Goal: Task Accomplishment & Management: Use online tool/utility

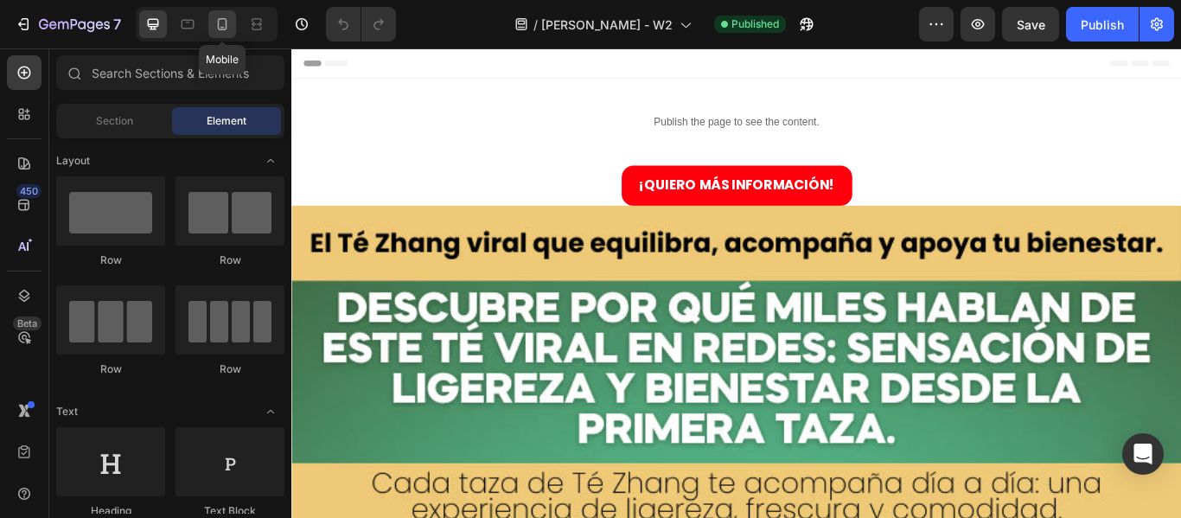
click at [214, 25] on icon at bounding box center [221, 24] width 17 height 17
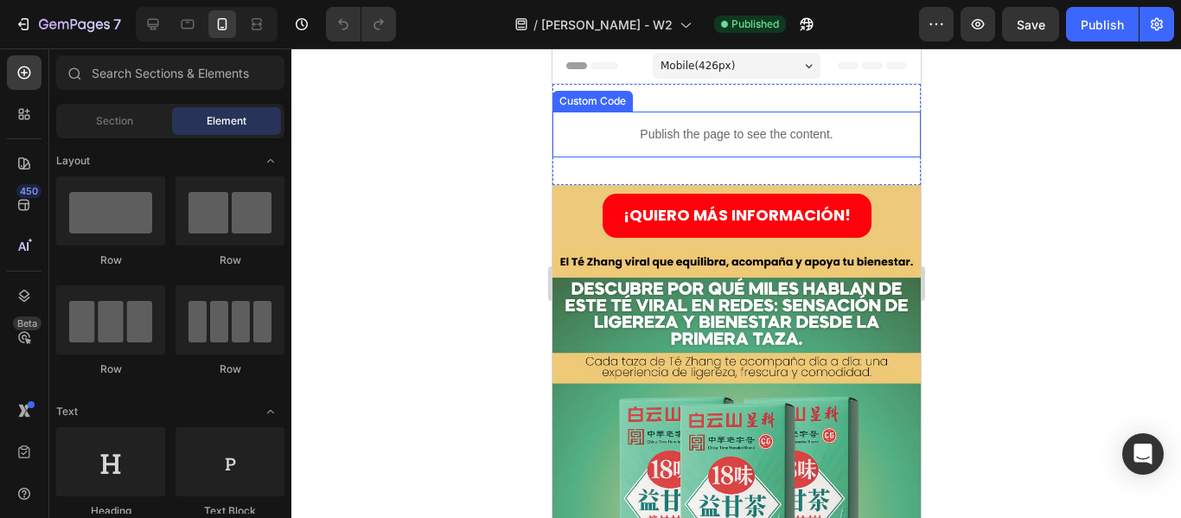
click at [717, 132] on p "Publish the page to see the content." at bounding box center [735, 134] width 368 height 18
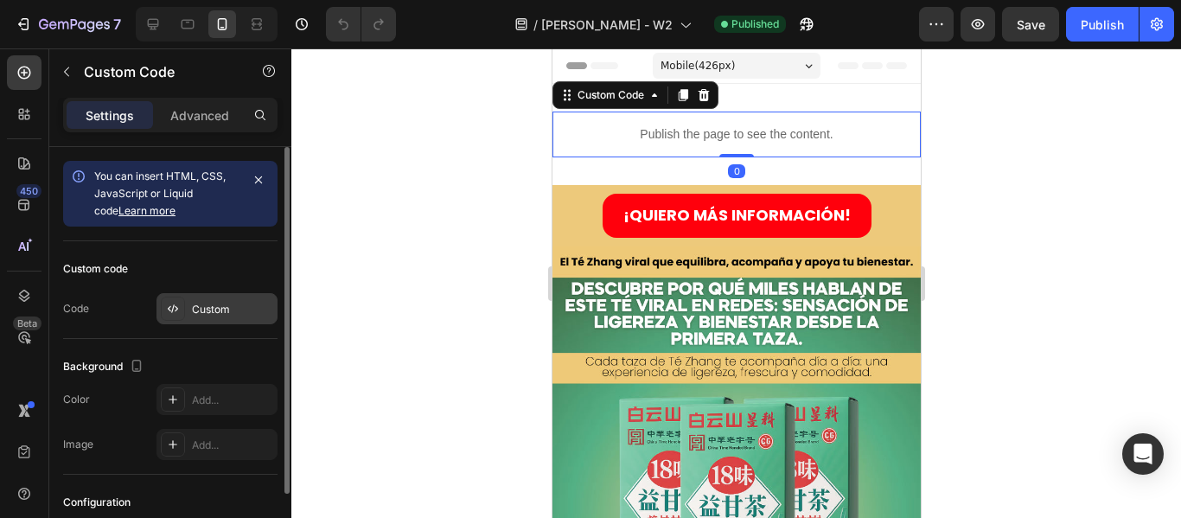
click at [217, 312] on div "Custom" at bounding box center [232, 310] width 81 height 16
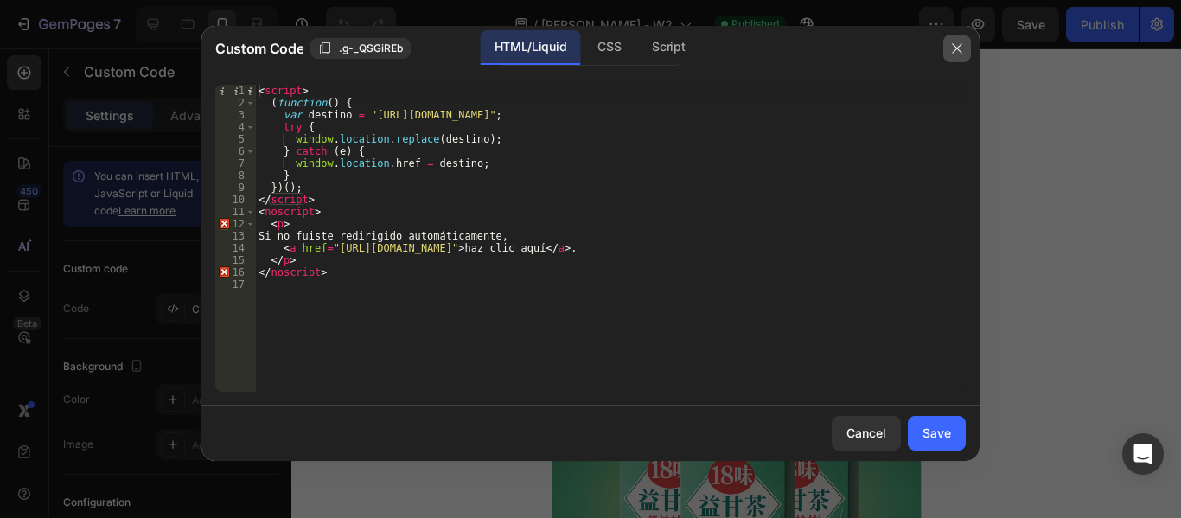
click at [960, 45] on icon "button" at bounding box center [957, 48] width 10 height 10
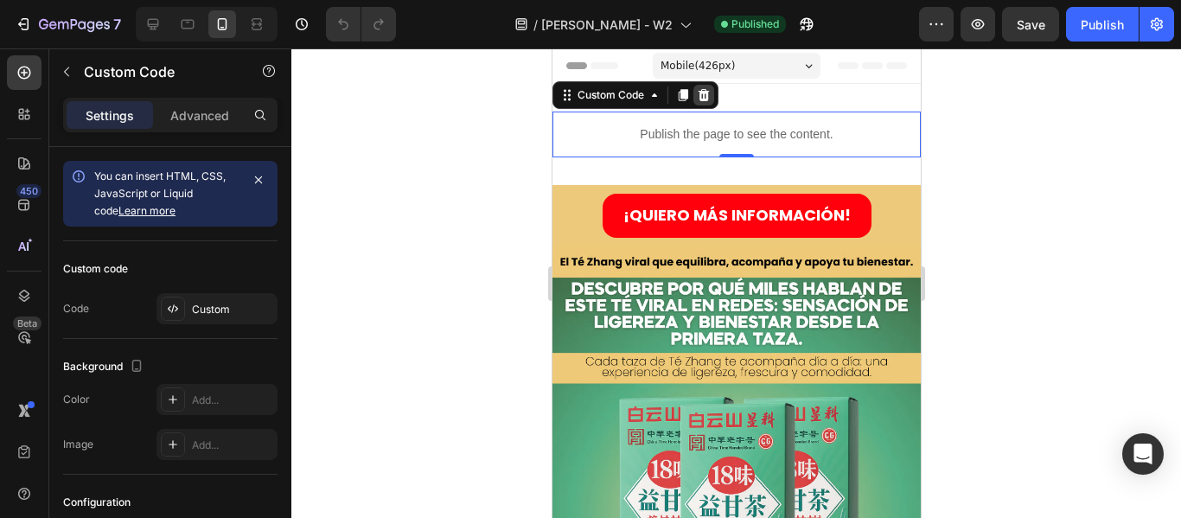
click at [704, 101] on icon at bounding box center [703, 95] width 11 height 12
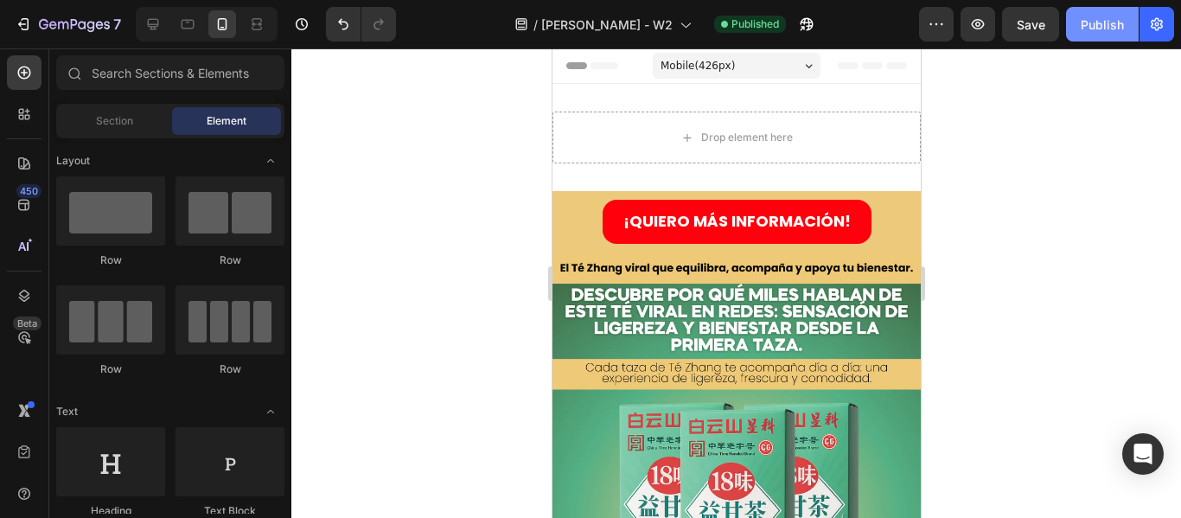
click at [1094, 26] on div "Publish" at bounding box center [1101, 25] width 43 height 18
click at [813, 32] on div "/ [PERSON_NAME] - W2 Published" at bounding box center [664, 24] width 509 height 35
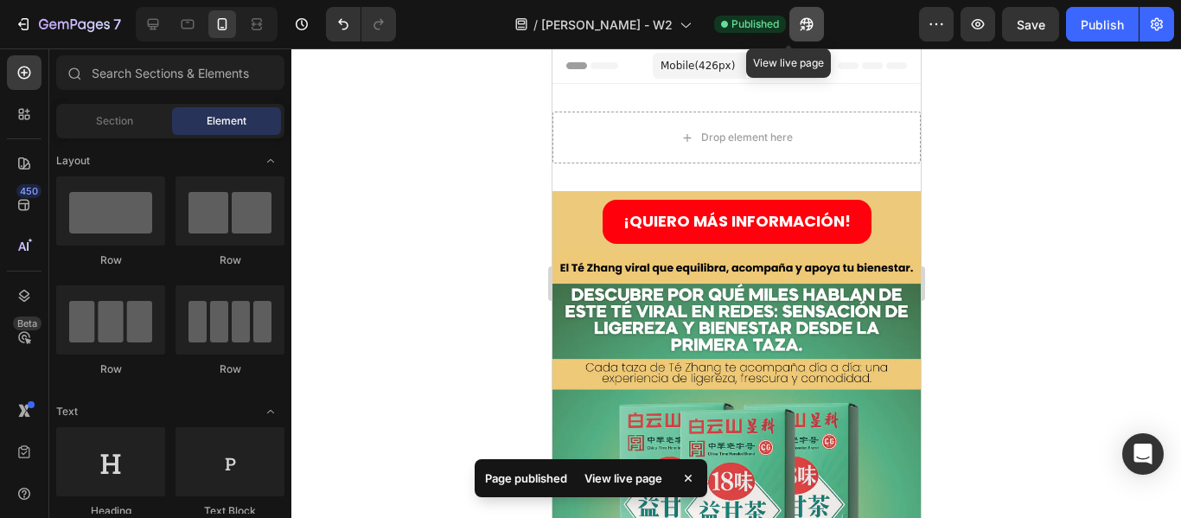
click at [799, 29] on button "button" at bounding box center [806, 24] width 35 height 35
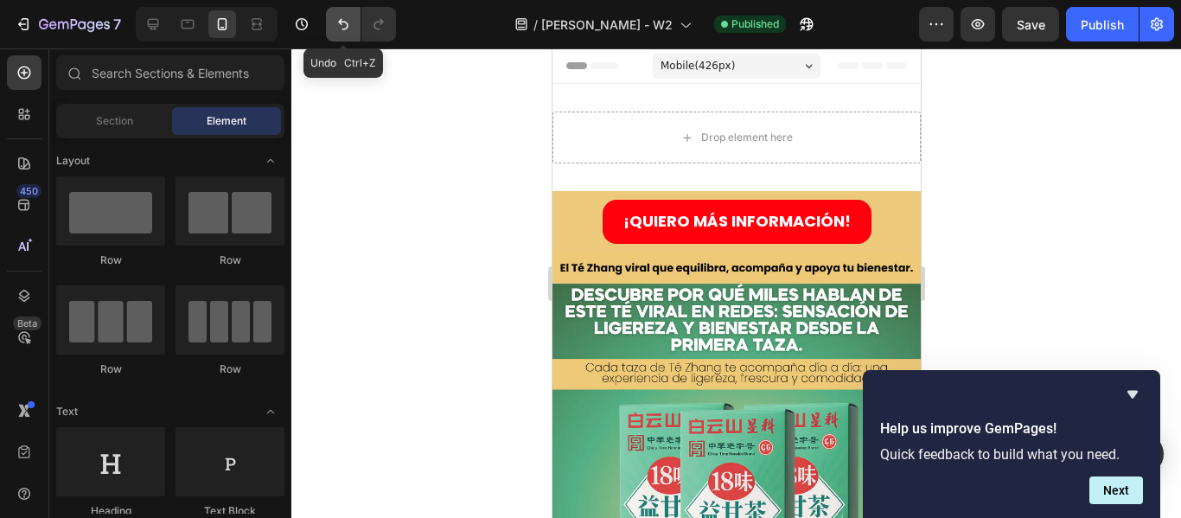
click at [344, 29] on icon "Undo/Redo" at bounding box center [343, 24] width 10 height 11
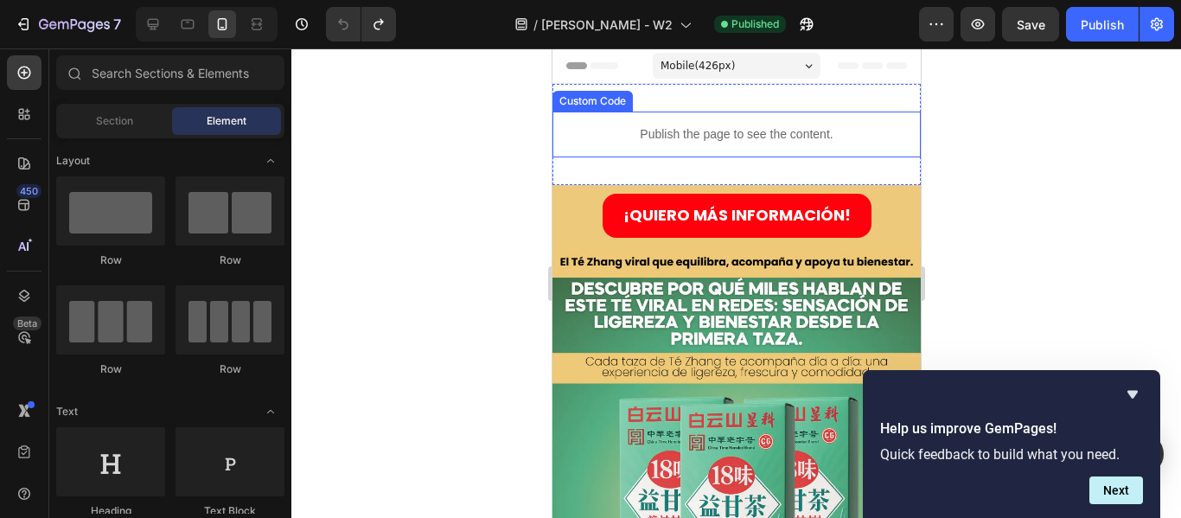
click at [722, 137] on p "Publish the page to see the content." at bounding box center [735, 134] width 368 height 18
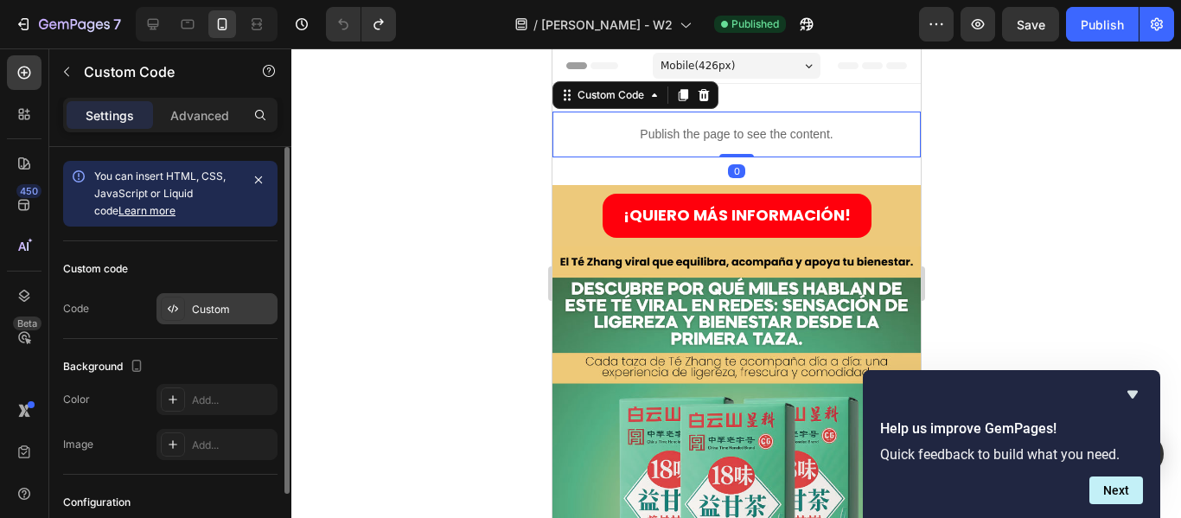
click at [212, 314] on div "Custom" at bounding box center [232, 310] width 81 height 16
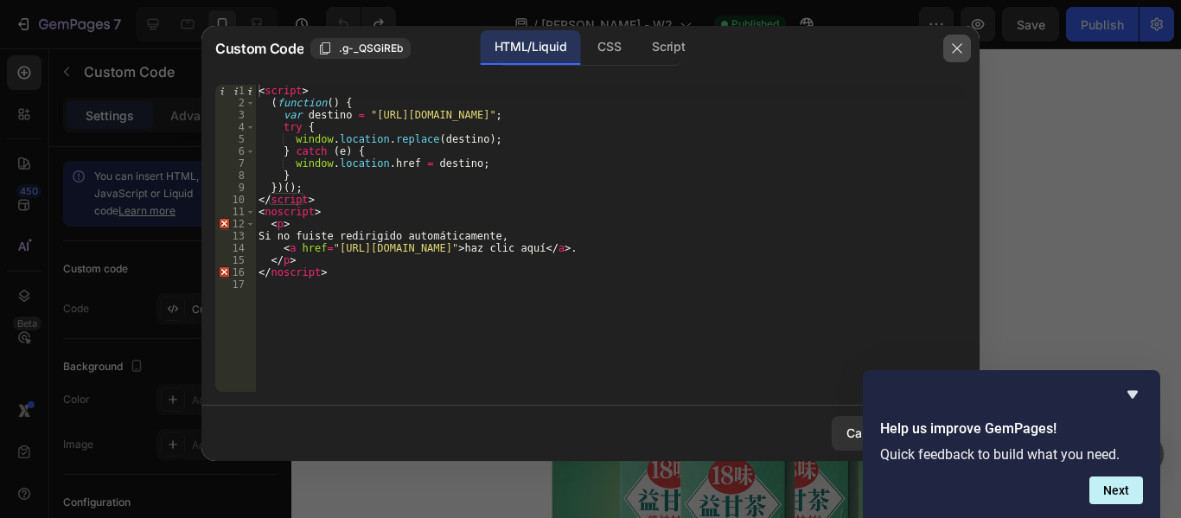
click at [955, 49] on icon "button" at bounding box center [957, 48] width 14 height 14
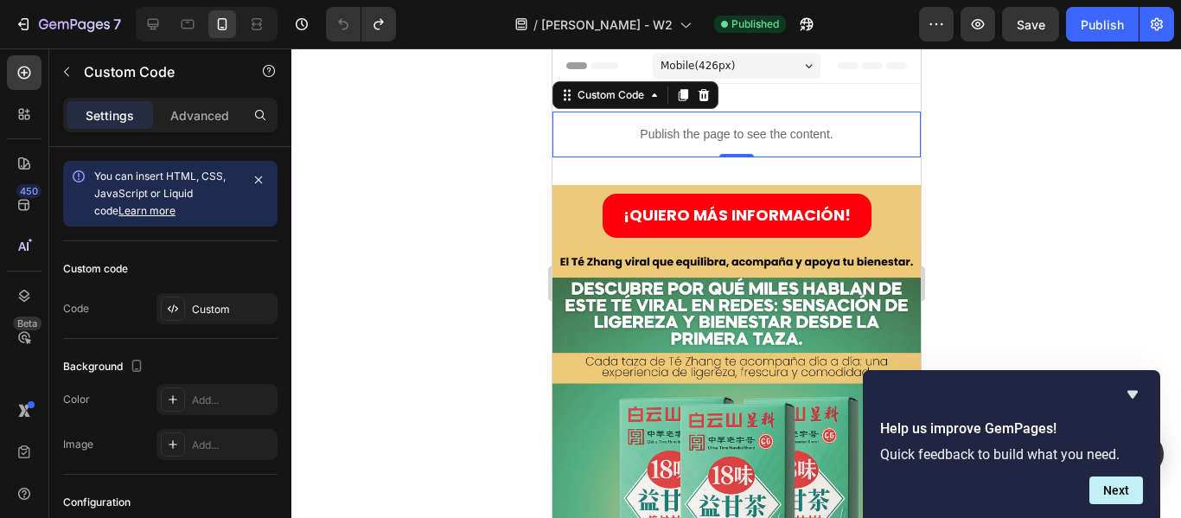
click at [1116, 300] on div at bounding box center [735, 282] width 889 height 469
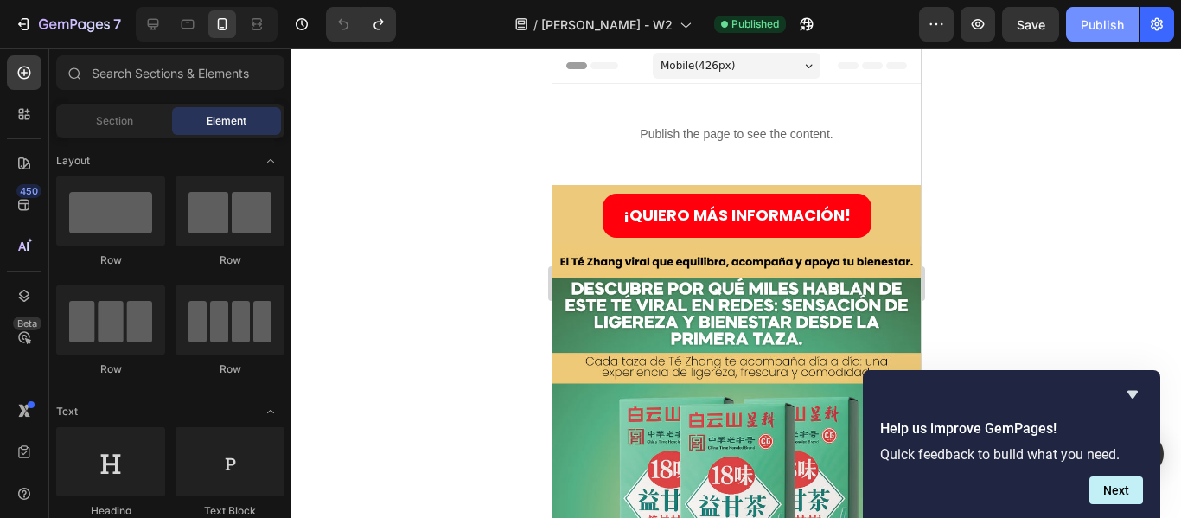
click at [1111, 23] on div "Publish" at bounding box center [1101, 25] width 43 height 18
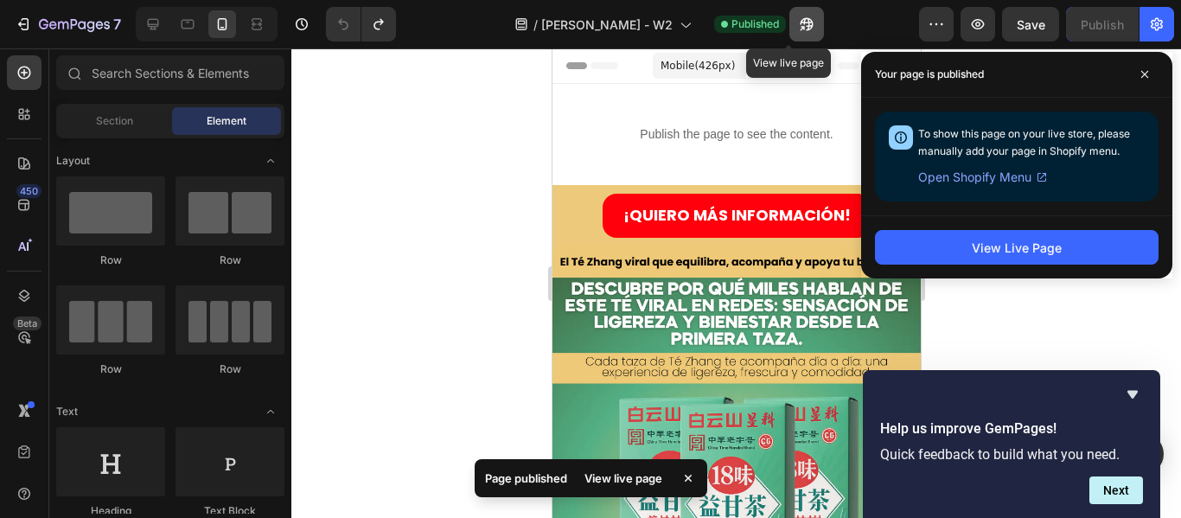
click at [798, 27] on icon "button" at bounding box center [806, 24] width 17 height 17
